Goal: Find specific page/section

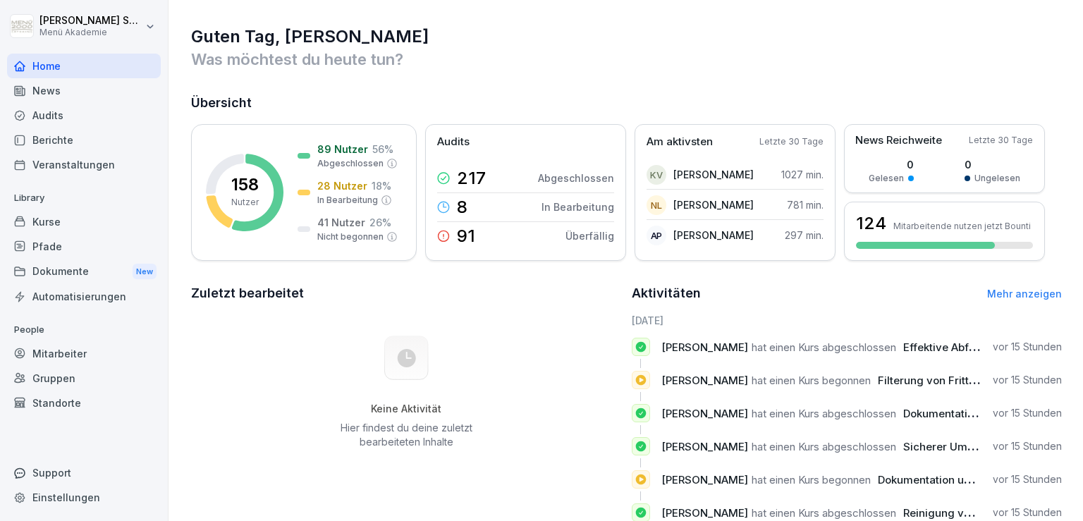
click at [72, 354] on div "Mitarbeiter" at bounding box center [84, 353] width 154 height 25
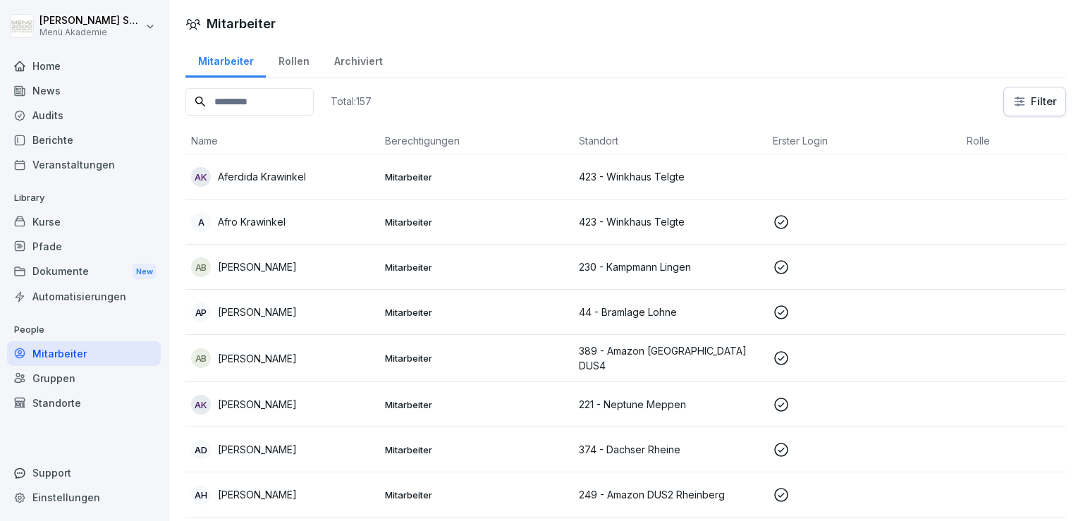
click at [314, 94] on input at bounding box center [249, 101] width 128 height 27
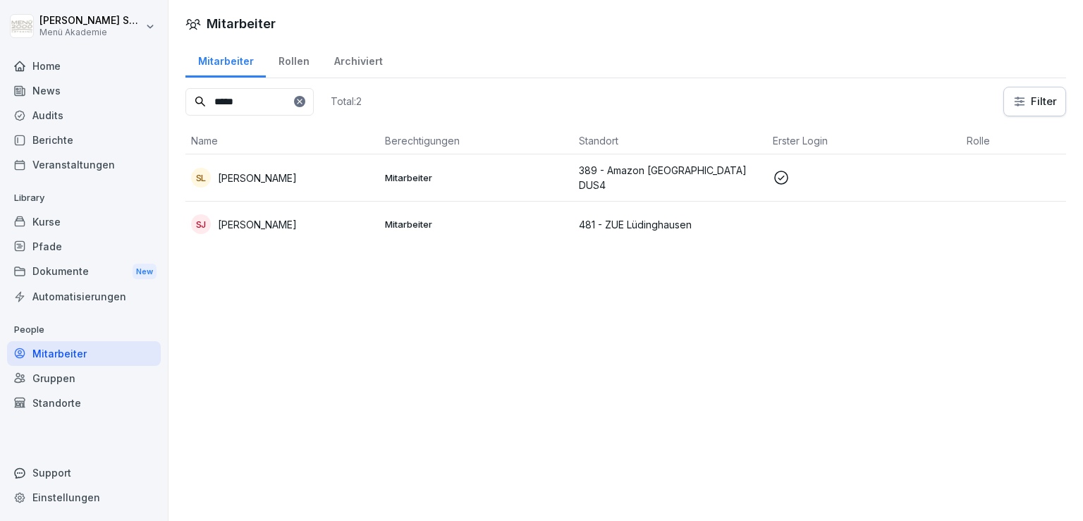
type input "*****"
click at [310, 176] on div "SL [PERSON_NAME]" at bounding box center [282, 178] width 183 height 20
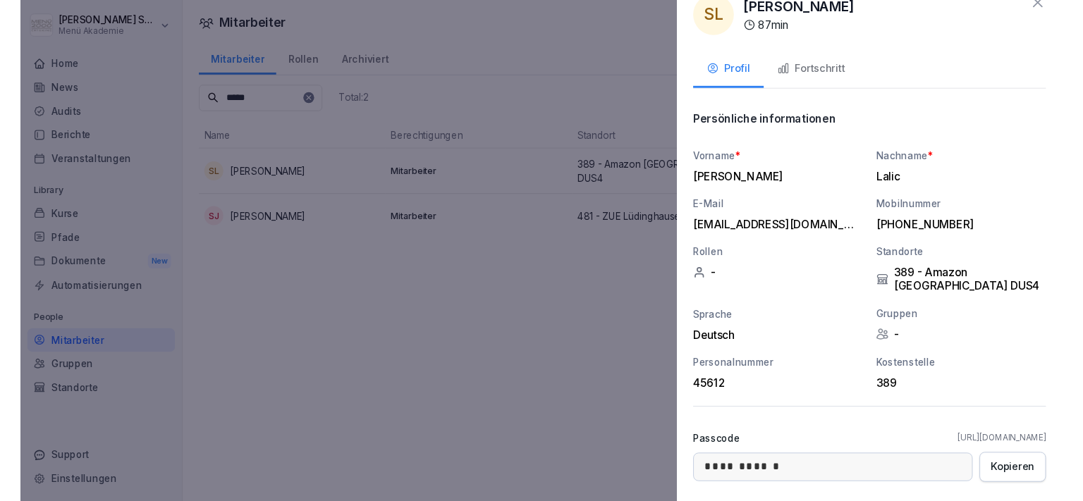
scroll to position [21, 0]
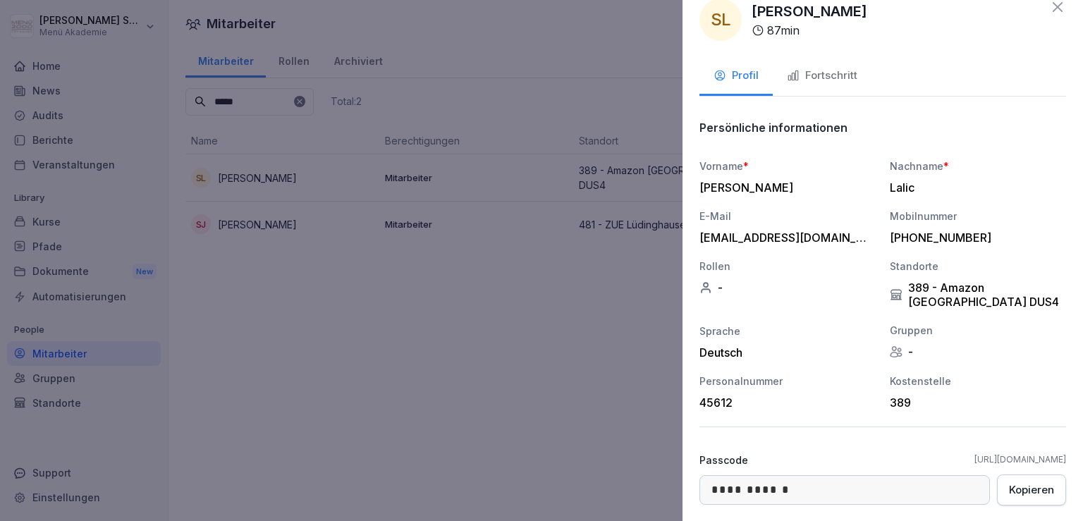
click at [809, 68] on div "Fortschritt" at bounding box center [822, 76] width 70 height 16
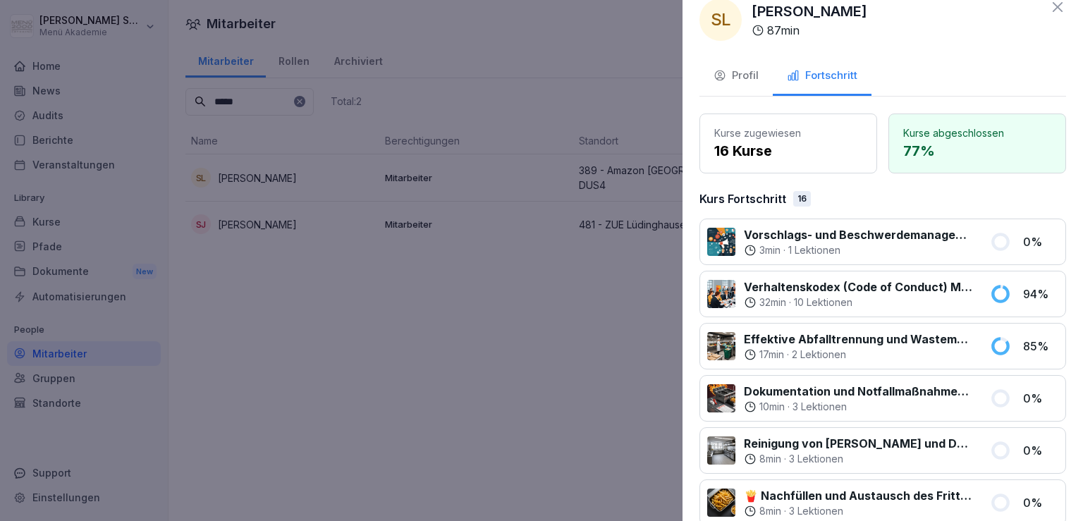
click at [341, 362] on div at bounding box center [541, 260] width 1083 height 521
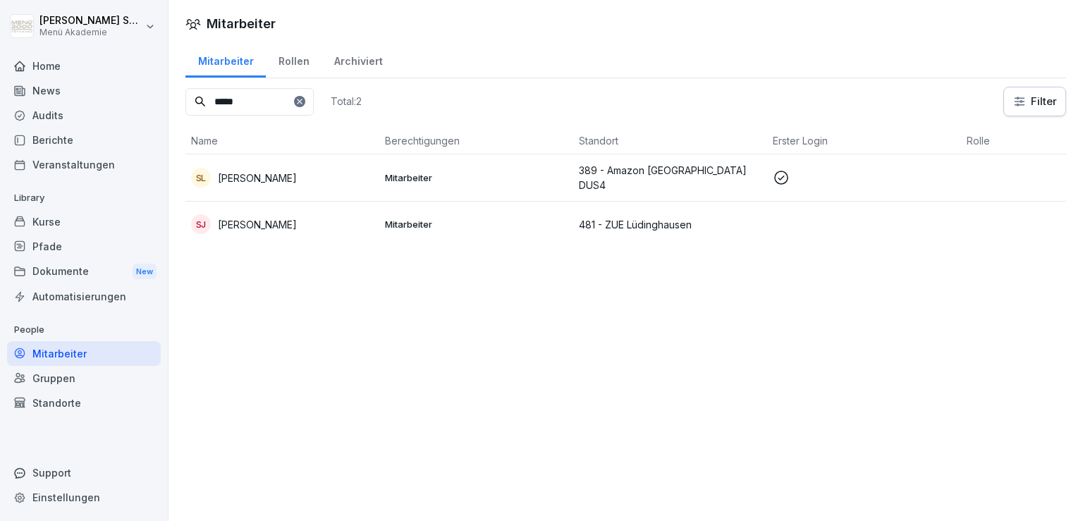
click at [43, 57] on div "Home" at bounding box center [84, 66] width 154 height 25
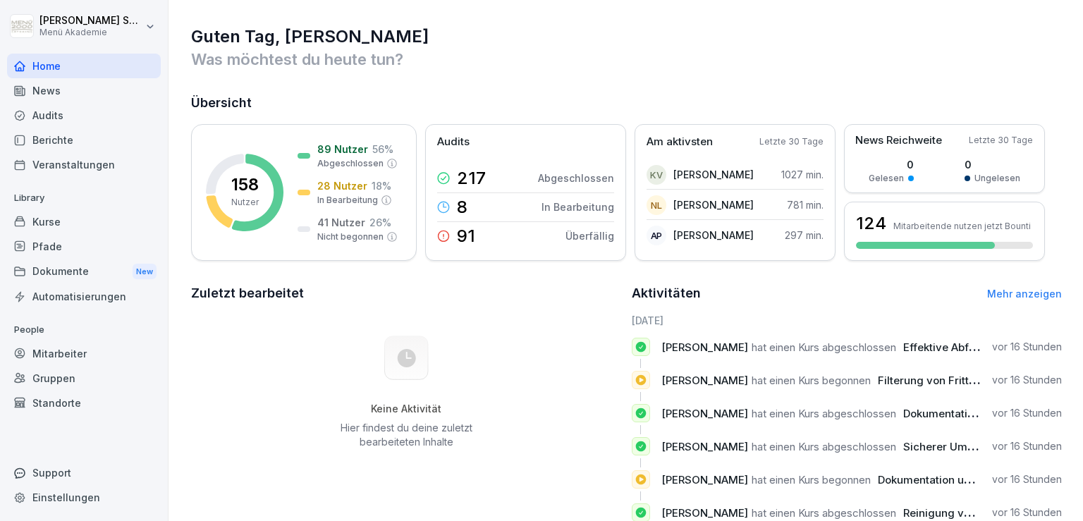
click at [67, 342] on div "Mitarbeiter" at bounding box center [84, 353] width 154 height 25
